Goal: Task Accomplishment & Management: Manage account settings

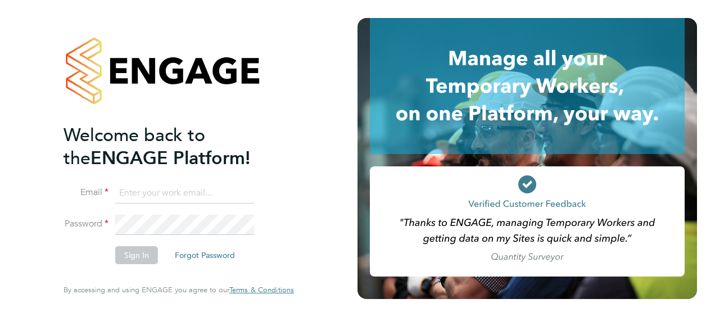
type input "alex.carroll@vistry.co.uk"
click at [137, 261] on button "Sign In" at bounding box center [136, 255] width 43 height 18
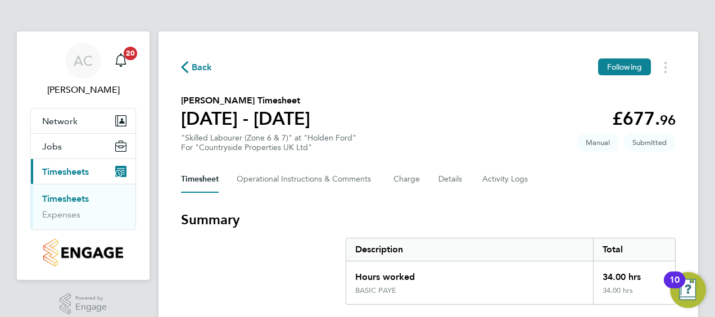
click at [581, 192] on div "Timesheet Operational Instructions & Comments Charge Details Activity Logs" at bounding box center [428, 179] width 495 height 27
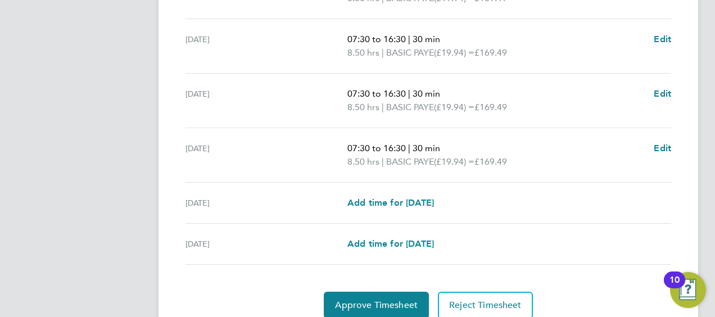
scroll to position [480, 0]
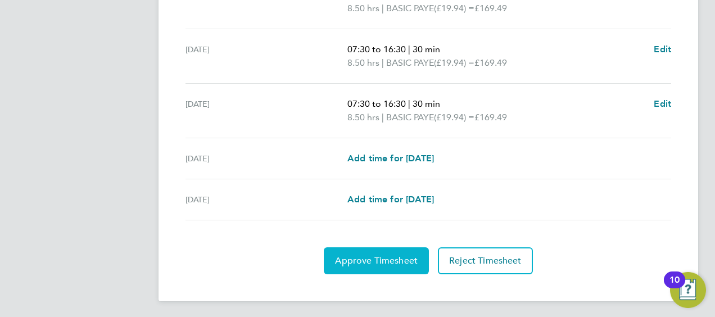
click at [373, 258] on span "Approve Timesheet" at bounding box center [376, 260] width 83 height 11
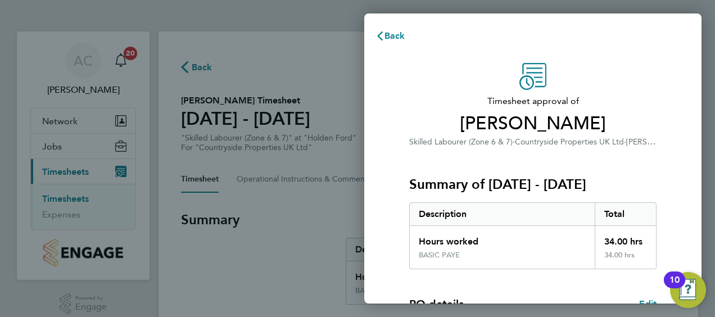
click at [638, 87] on div "Timesheet approval of Luke Coles Skilled Labourer (Zone 6 & 7) · Countryside Pr…" at bounding box center [532, 105] width 247 height 85
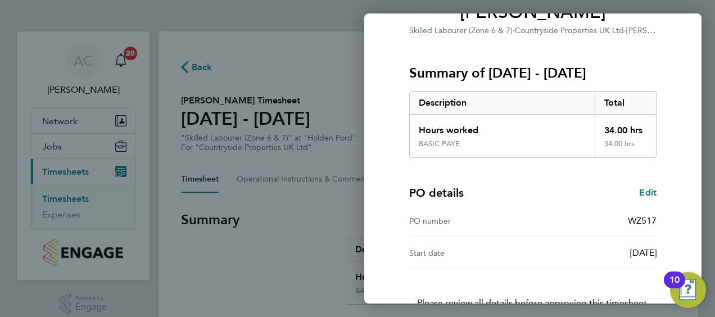
scroll to position [188, 0]
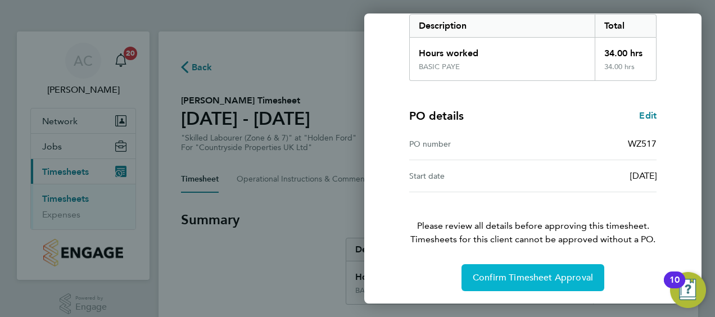
click at [510, 276] on span "Confirm Timesheet Approval" at bounding box center [533, 277] width 120 height 11
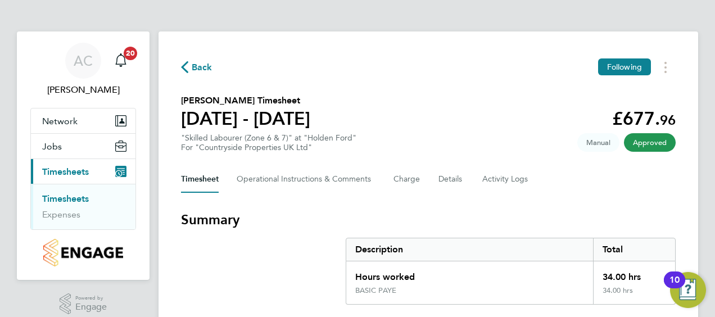
click at [60, 200] on link "Timesheets" at bounding box center [65, 198] width 47 height 11
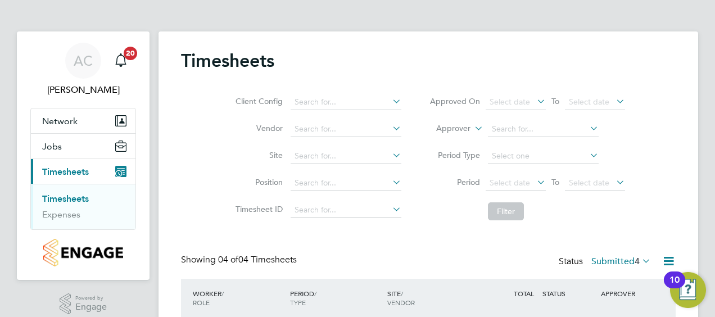
click at [660, 97] on div "Client Config Vendor Site Position Timesheet ID Approved On Select date To Sele…" at bounding box center [428, 154] width 495 height 143
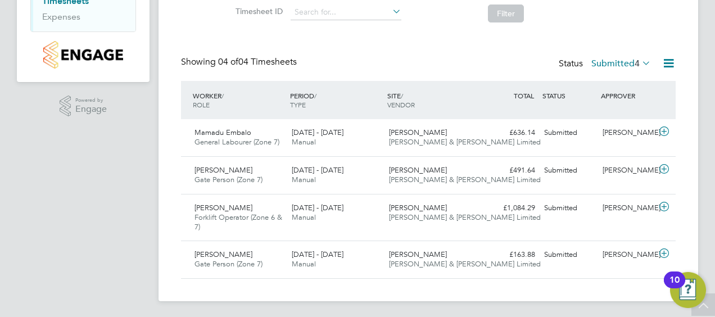
scroll to position [199, 0]
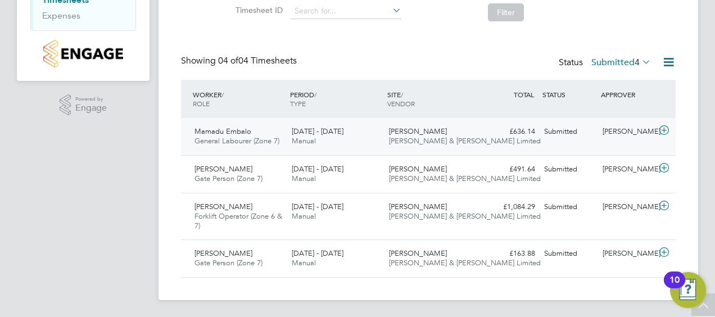
click at [223, 134] on span "Mamadu Embalo" at bounding box center [223, 132] width 57 height 10
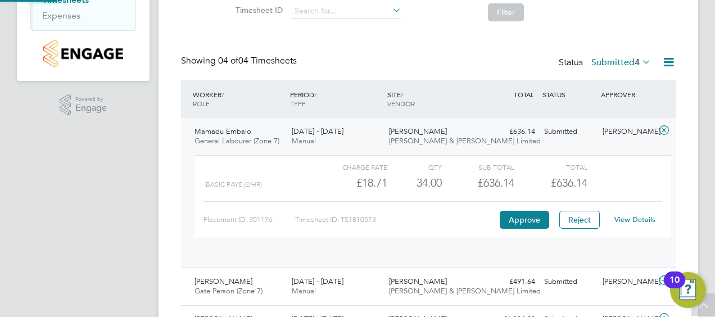
scroll to position [19, 110]
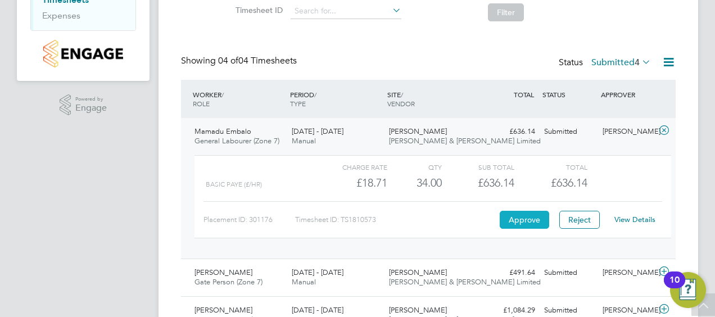
click at [518, 217] on button "Approve" at bounding box center [524, 220] width 49 height 18
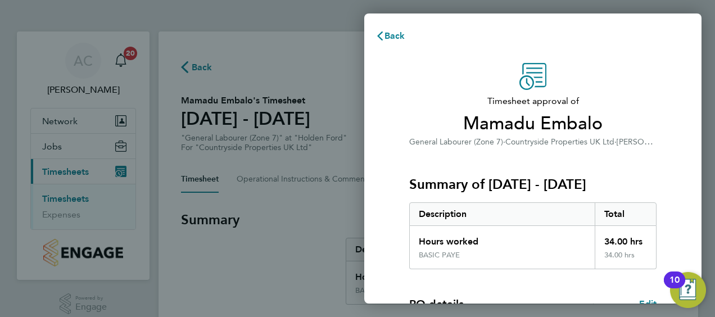
click at [649, 84] on div "Timesheet approval of Mamadu Embalo General Labourer (Zone 7) · Countryside Pro…" at bounding box center [532, 105] width 247 height 85
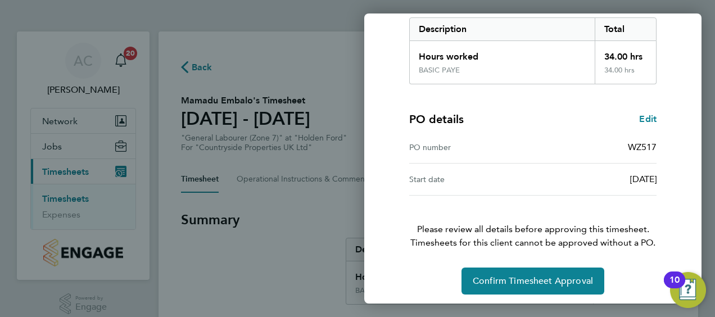
scroll to position [188, 0]
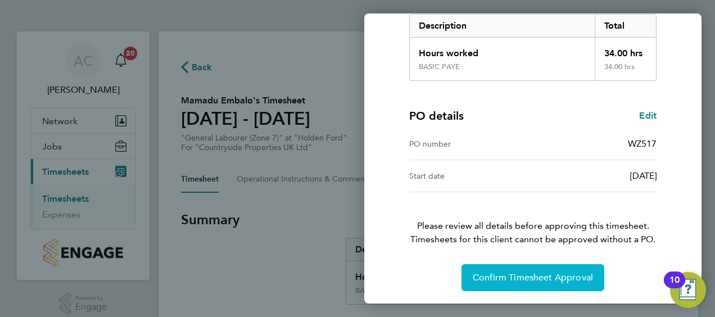
click at [512, 277] on span "Confirm Timesheet Approval" at bounding box center [533, 277] width 120 height 11
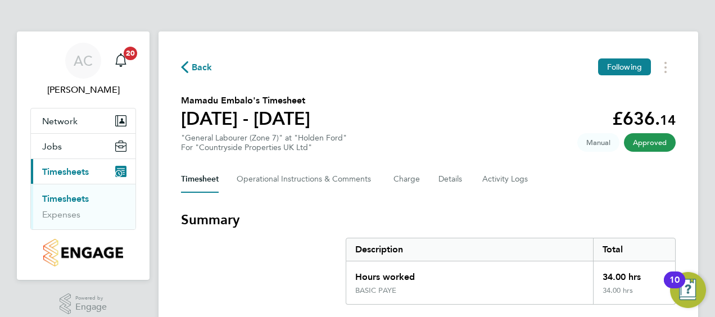
click at [482, 132] on section "Mamadu Embalo's Timesheet [DATE] - [DATE] £636. 14 "General Labourer (Zone 7)" …" at bounding box center [428, 123] width 495 height 58
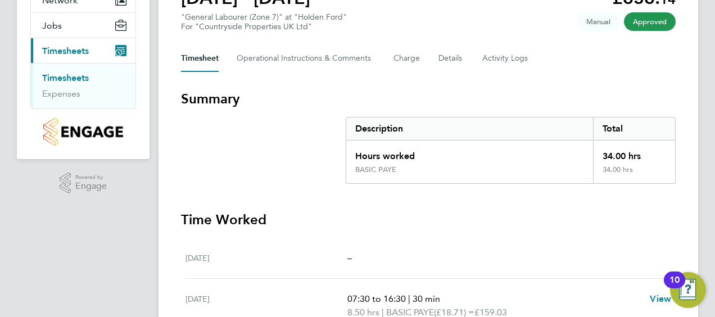
scroll to position [157, 0]
